Goal: Task Accomplishment & Management: Complete application form

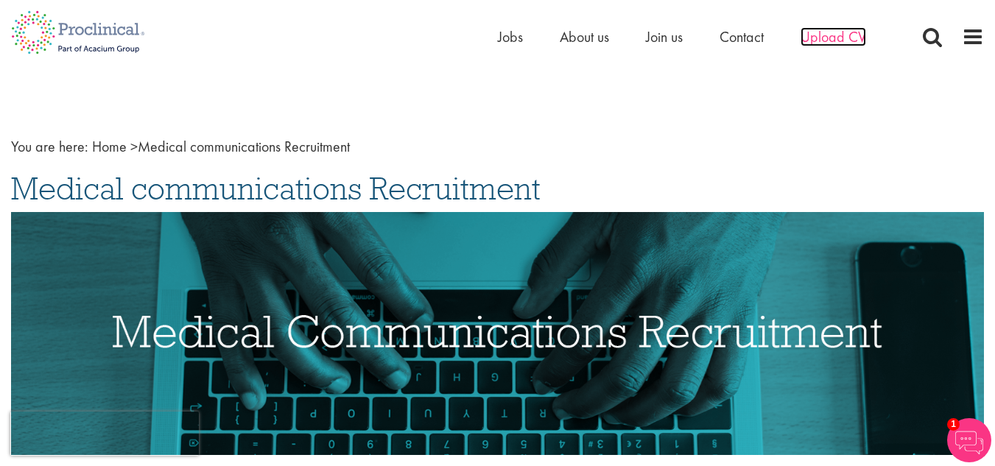
click at [832, 35] on span "Upload CV" at bounding box center [833, 36] width 66 height 19
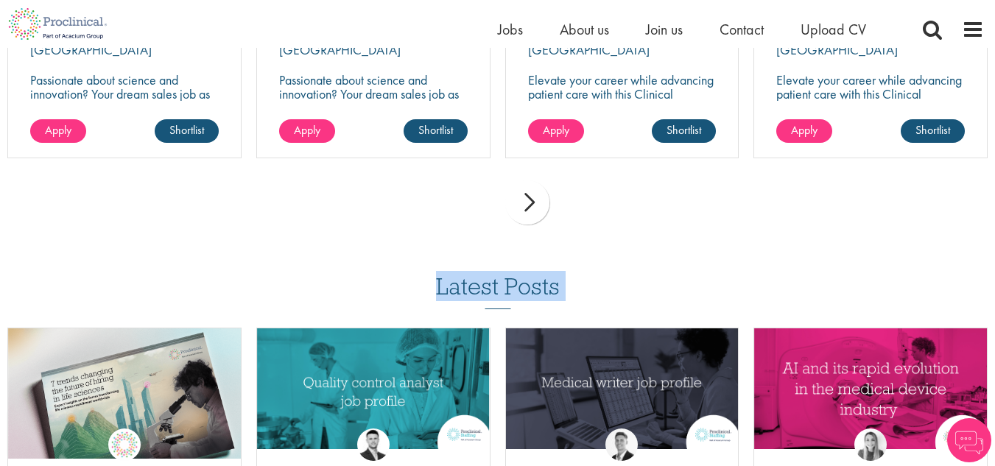
scroll to position [1596, 0]
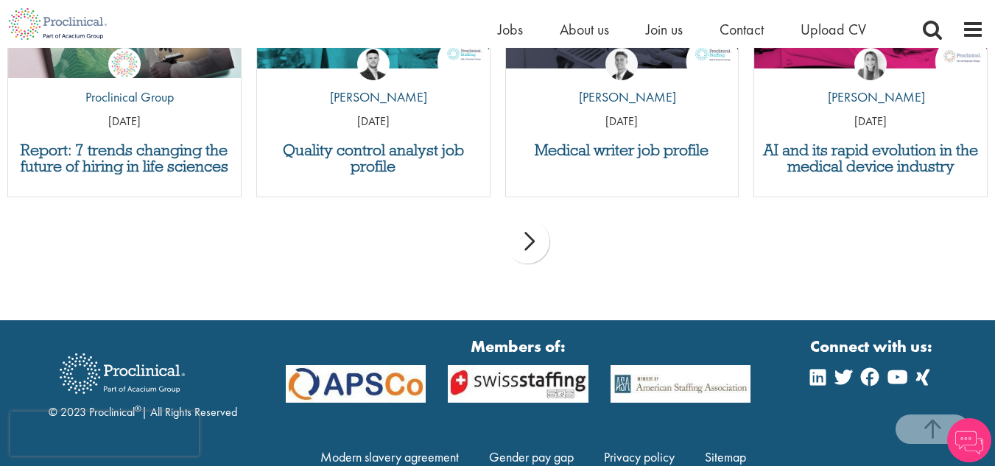
drag, startPoint x: 119, startPoint y: 167, endPoint x: 423, endPoint y: 186, distance: 304.0
click at [354, 264] on div "prev next" at bounding box center [497, 244] width 995 height 64
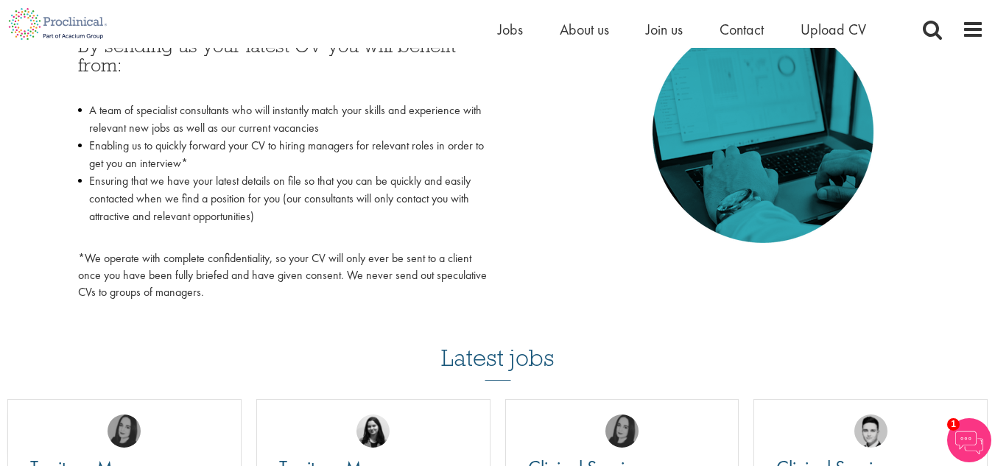
scroll to position [207, 0]
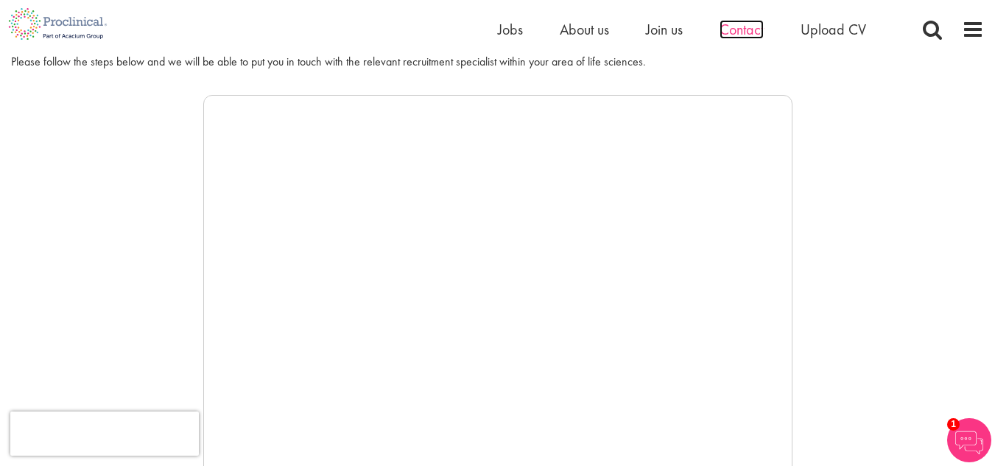
click at [751, 29] on span "Contact" at bounding box center [741, 29] width 44 height 19
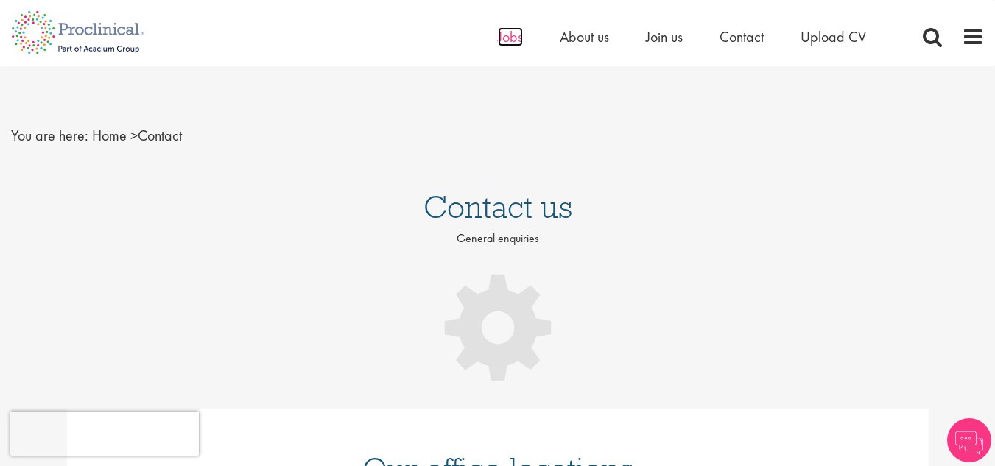
click at [504, 34] on span "Jobs" at bounding box center [510, 36] width 25 height 19
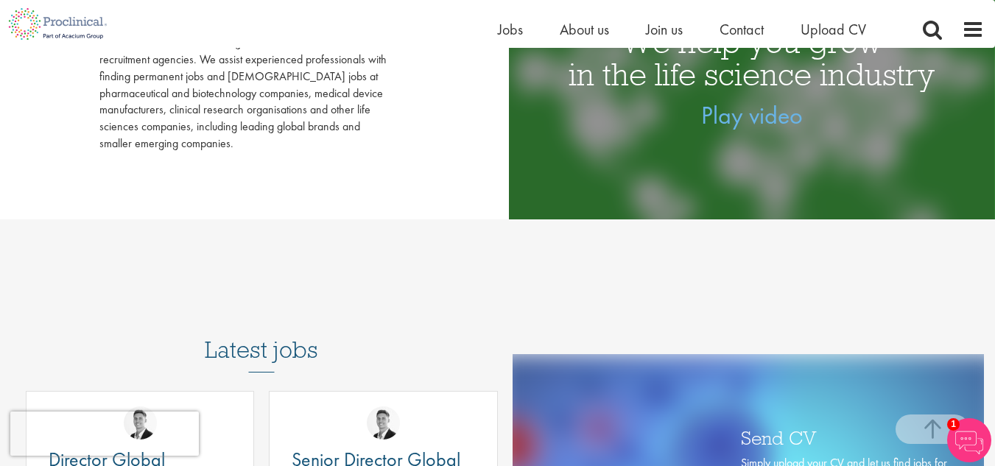
scroll to position [736, 0]
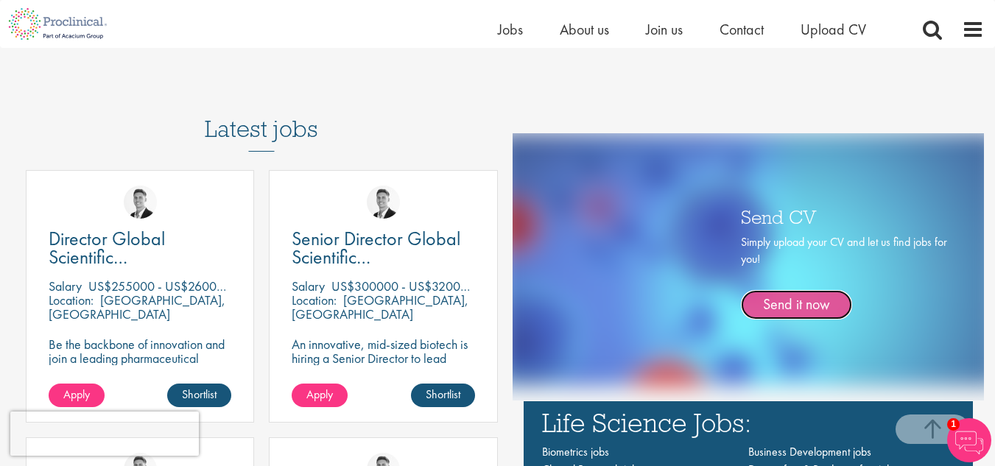
click at [789, 306] on link "Send it now" at bounding box center [796, 304] width 111 height 29
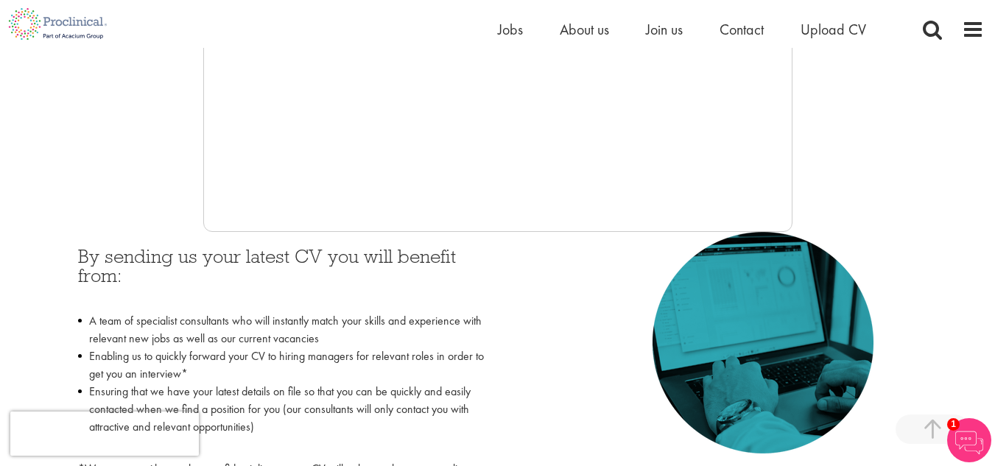
scroll to position [515, 0]
